Goal: Task Accomplishment & Management: Manage account settings

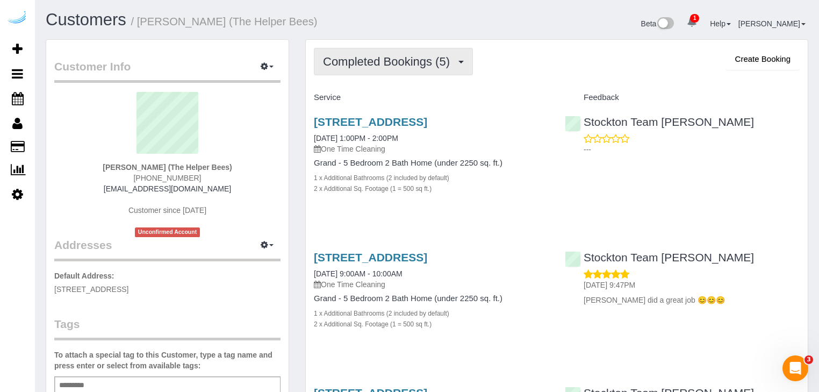
click at [405, 63] on span "Completed Bookings (5)" at bounding box center [389, 61] width 132 height 13
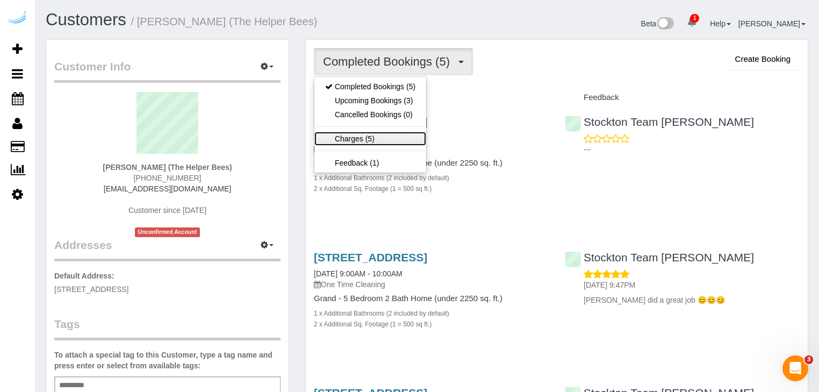
click at [370, 140] on link "Charges (5)" at bounding box center [370, 139] width 112 height 14
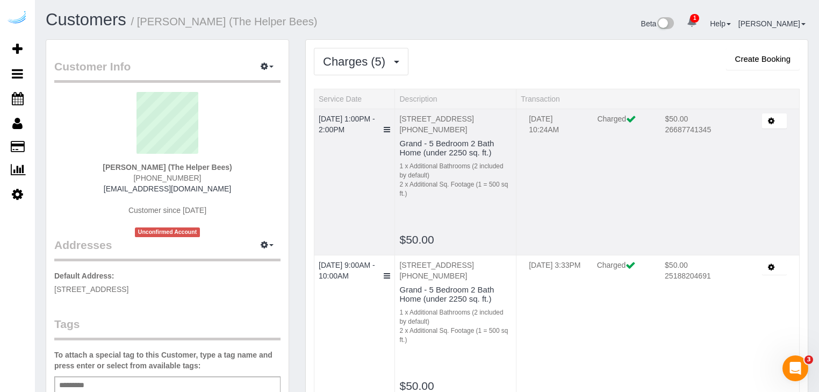
click at [775, 122] on button "button" at bounding box center [774, 121] width 25 height 16
click at [720, 156] on link "Send Invoice" at bounding box center [743, 155] width 85 height 14
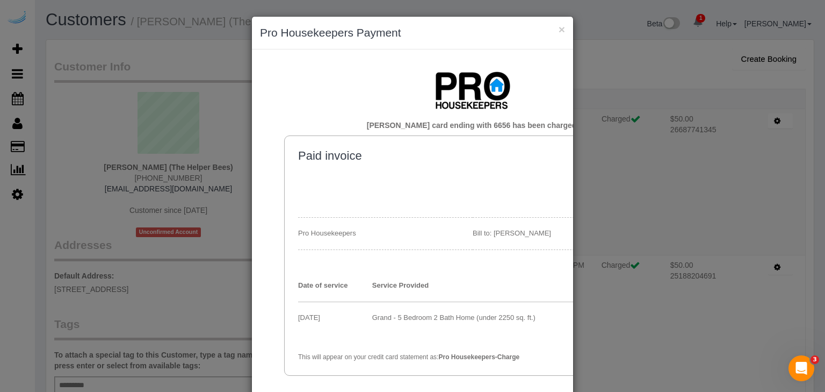
click at [369, 194] on td "Paid invoice Billing date: [DATE] Pro Housekeepers Bill to: [PERSON_NAME] Date …" at bounding box center [472, 255] width 349 height 213
click at [559, 30] on button "×" at bounding box center [562, 29] width 6 height 11
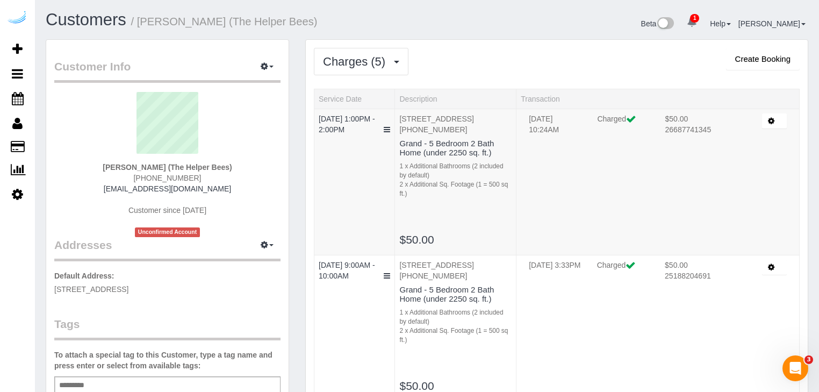
click at [524, 56] on div "Charges (5) Completed Bookings (5) Upcoming Bookings (3) Cancelled Bookings (0)…" at bounding box center [557, 61] width 486 height 27
click at [100, 21] on link "Customers" at bounding box center [86, 19] width 81 height 19
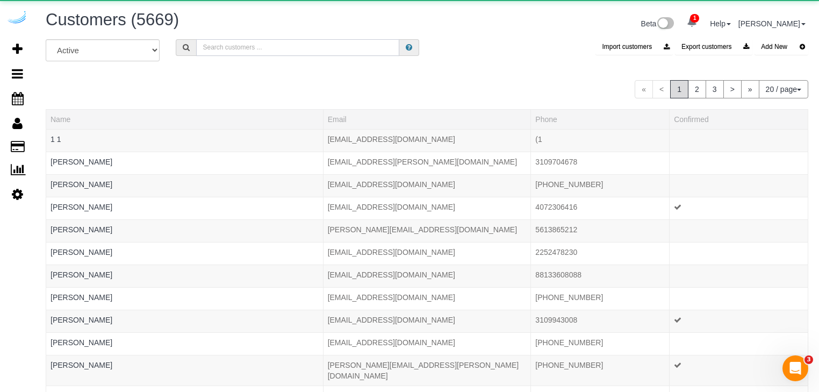
click at [218, 48] on input "text" at bounding box center [297, 47] width 203 height 17
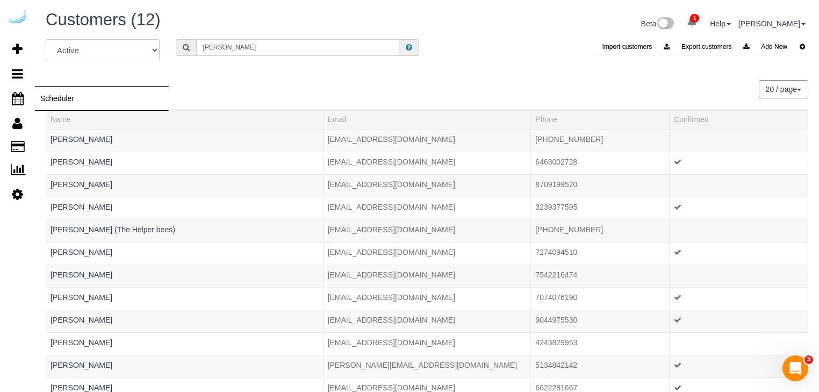
type input "[PERSON_NAME]"
click at [71, 227] on link "[PERSON_NAME] (The Helper bees)" at bounding box center [112, 229] width 125 height 9
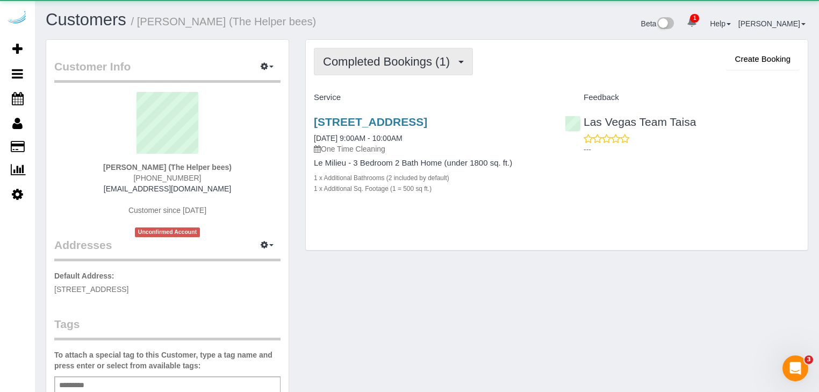
click at [432, 61] on span "Completed Bookings (1)" at bounding box center [389, 61] width 132 height 13
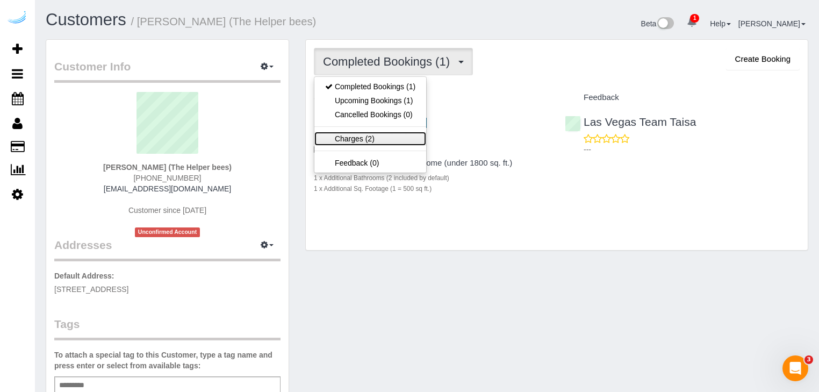
click at [378, 138] on link "Charges (2)" at bounding box center [370, 139] width 112 height 14
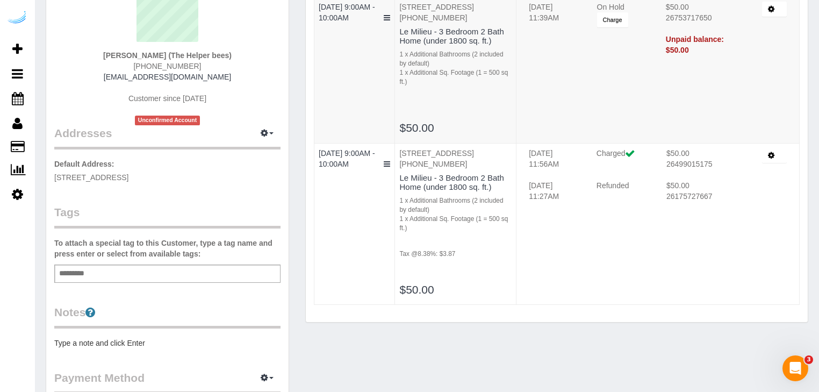
scroll to position [215, 0]
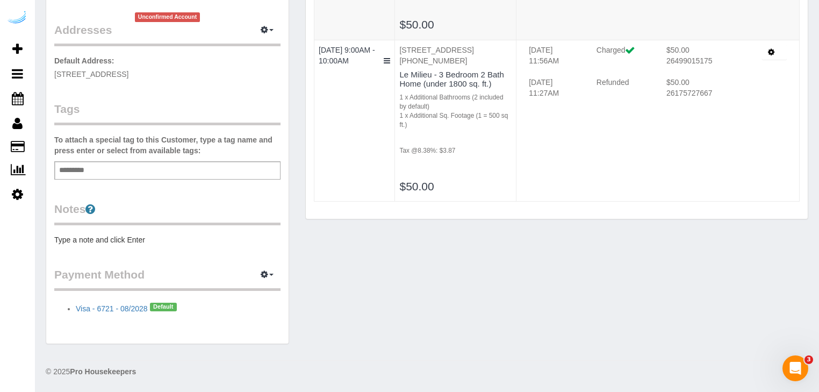
click at [35, 314] on div "Customers / [PERSON_NAME] (The Helper bees) Beta 1 Your Notifications You have …" at bounding box center [427, 88] width 784 height 607
click at [369, 337] on div "Customer Info Edit Contact Info Send Message Email Preferences Special Sales Ta…" at bounding box center [427, 89] width 778 height 530
click at [516, 264] on div "Customer Info Edit Contact Info Send Message Email Preferences Special Sales Ta…" at bounding box center [427, 89] width 778 height 530
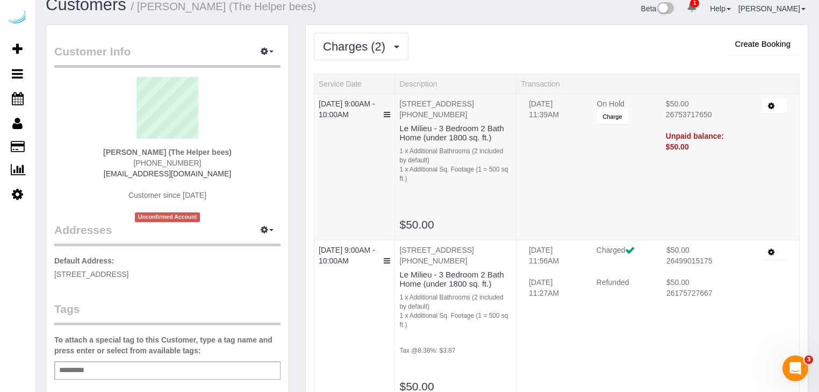
scroll to position [0, 0]
